Goal: Find specific page/section: Find specific page/section

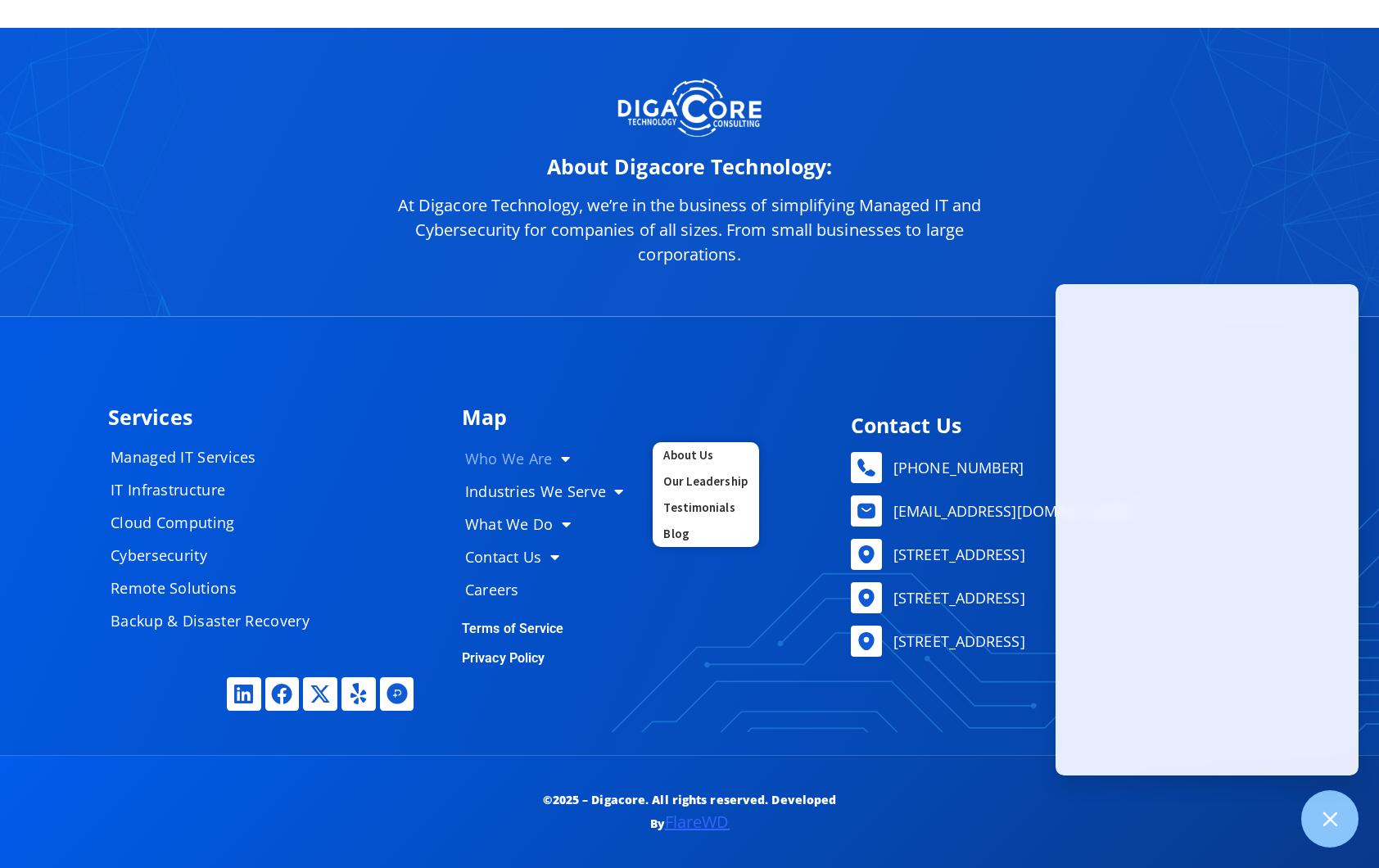
scroll to position [8095, 0]
click at [696, 475] on link "Our Leadership" at bounding box center [705, 482] width 107 height 26
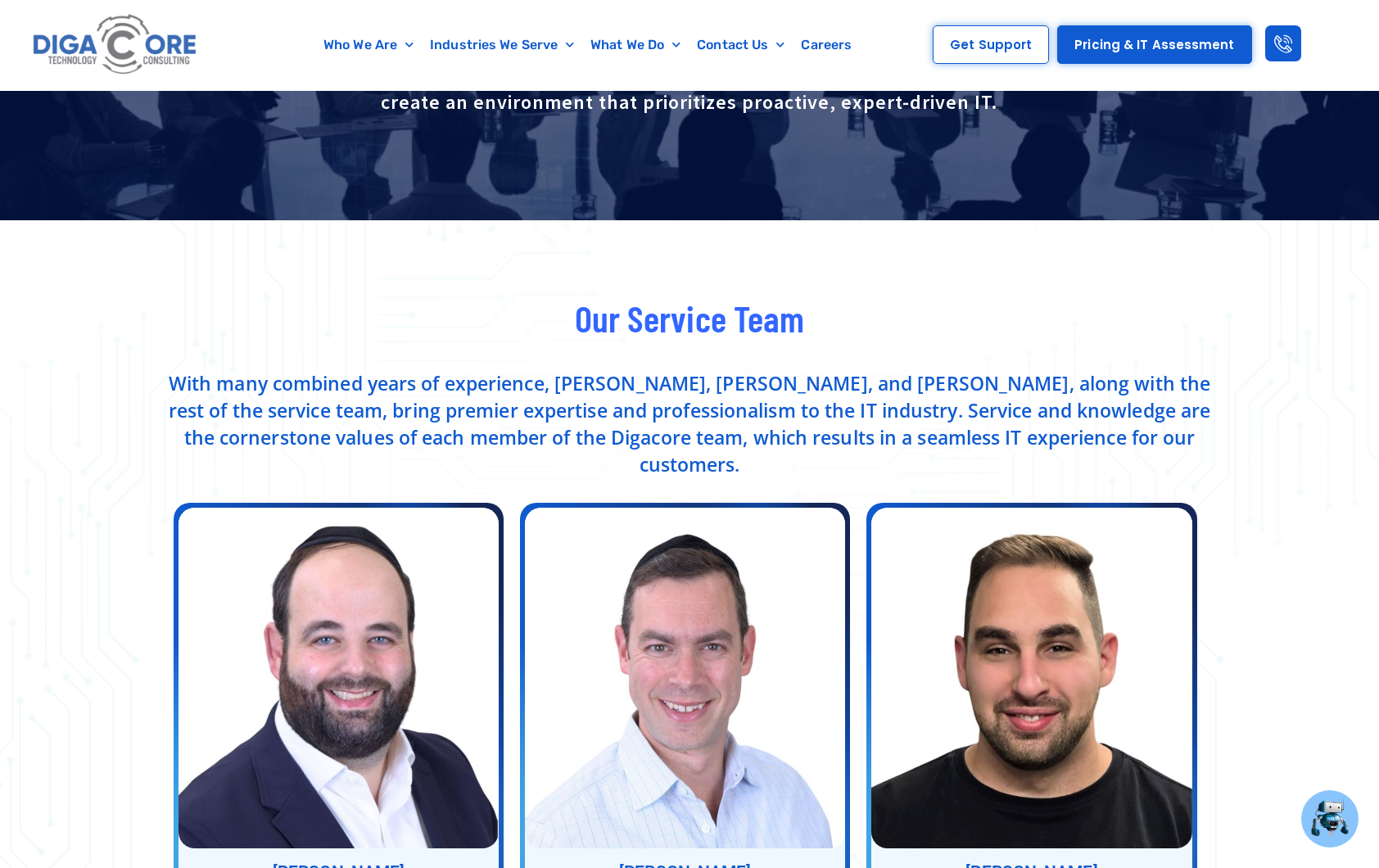
scroll to position [423, 0]
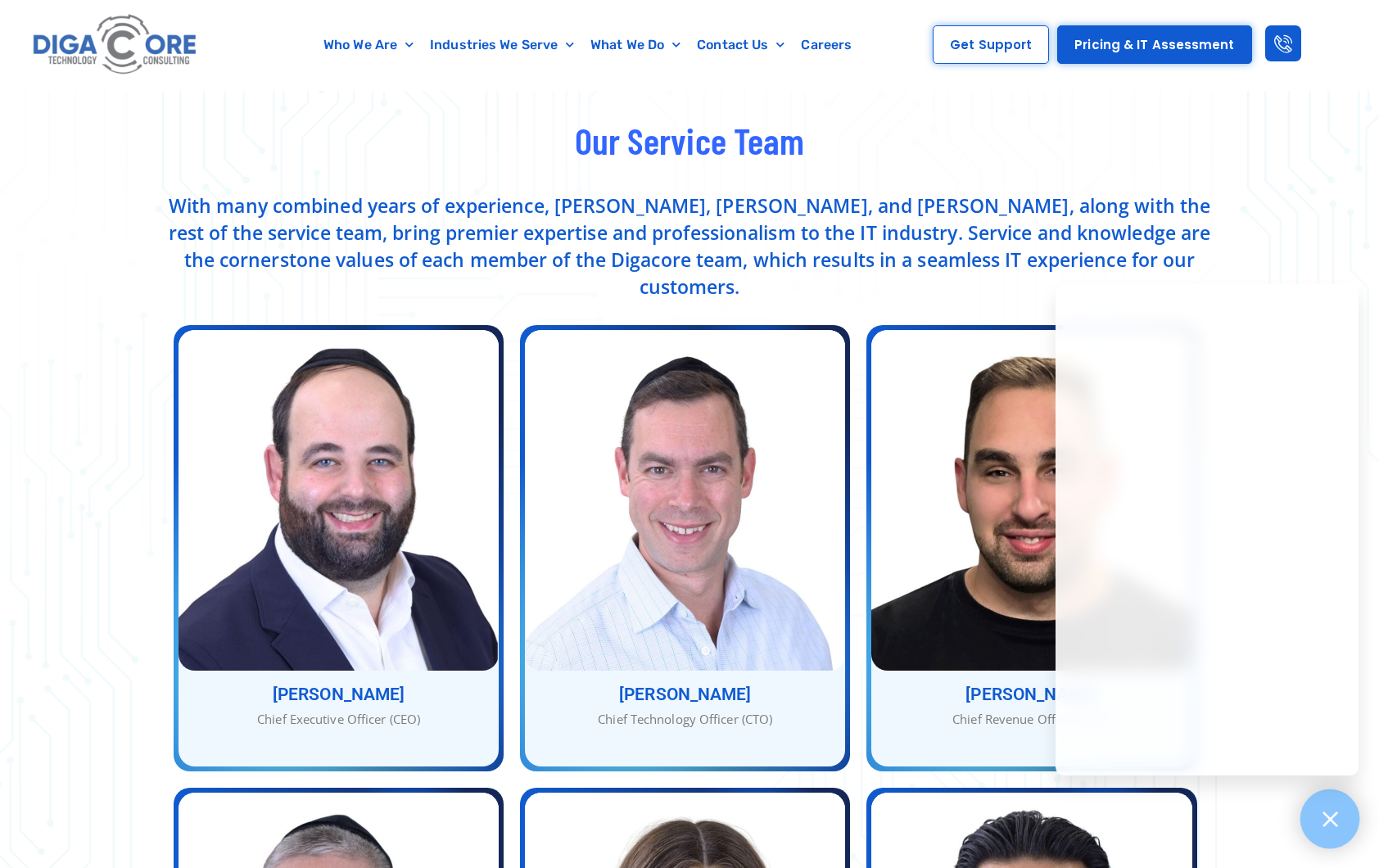
click at [1339, 805] on div at bounding box center [1331, 819] width 60 height 60
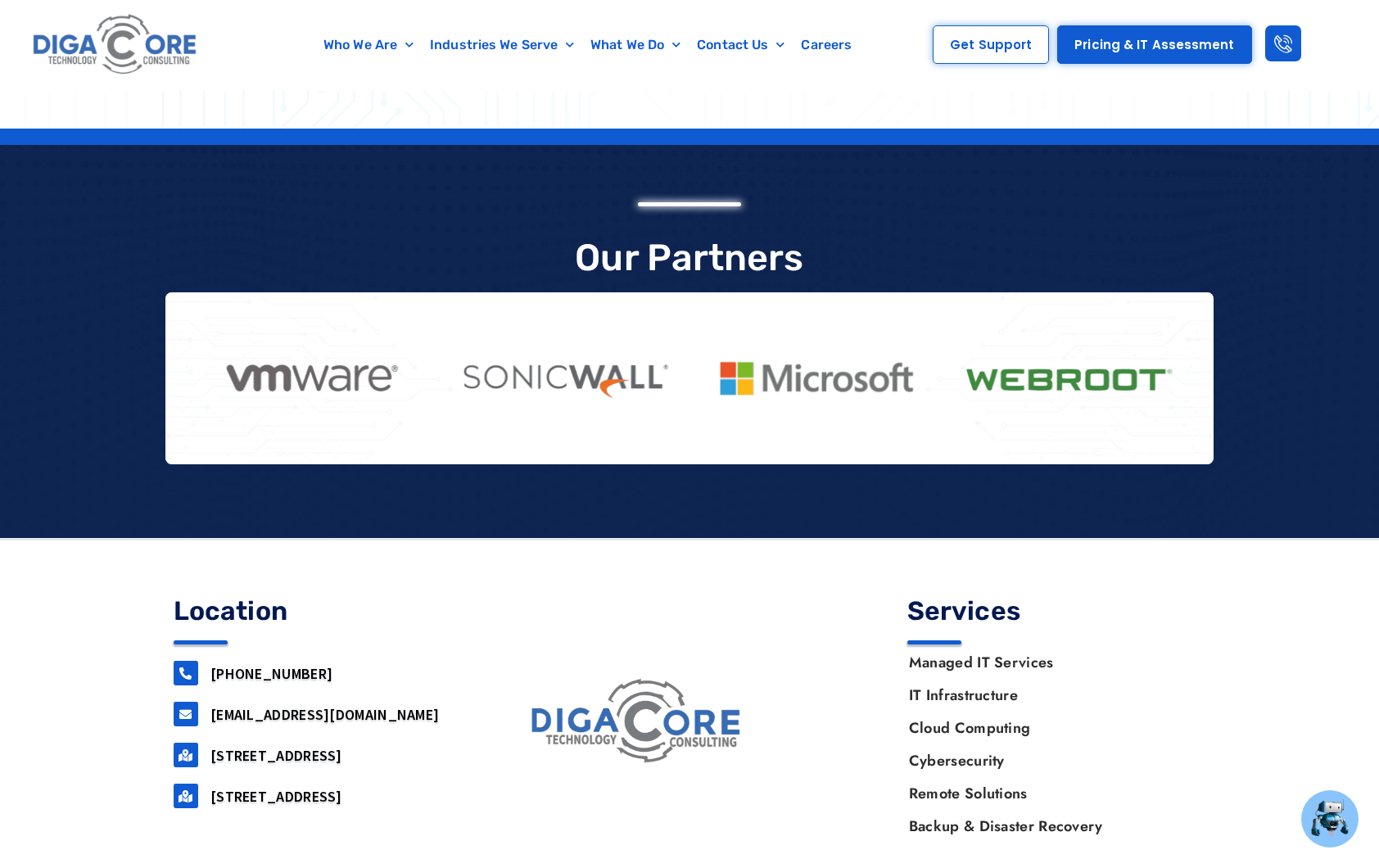
scroll to position [3639, 0]
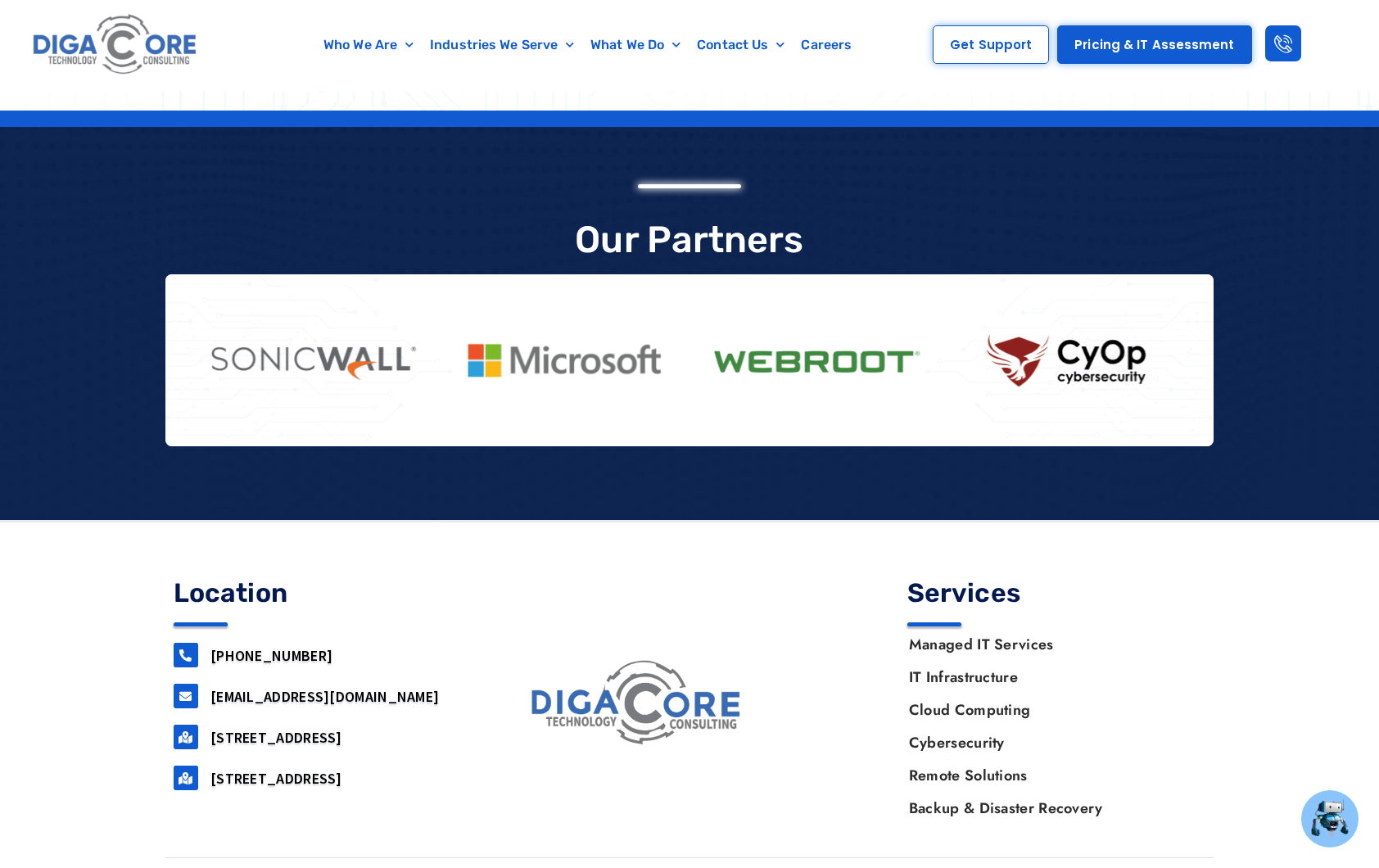
click at [864, 221] on h2 "Our Partners" at bounding box center [690, 239] width 1049 height 37
